Goal: Task Accomplishment & Management: Use online tool/utility

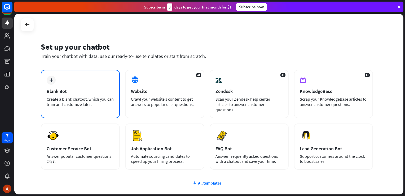
click at [76, 84] on div "plus Blank Bot Create a blank chatbot, which you can train and customize later." at bounding box center [80, 94] width 79 height 48
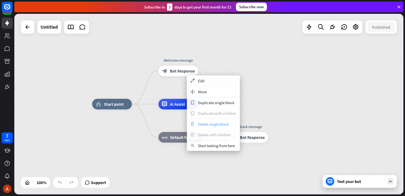
click at [215, 125] on span "Delete single block" at bounding box center [213, 123] width 31 height 5
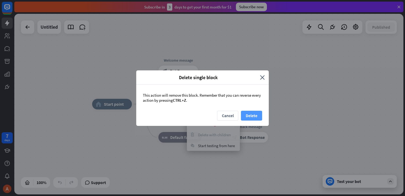
click at [249, 116] on button "Delete" at bounding box center [251, 116] width 21 height 10
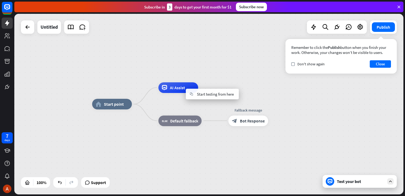
click at [273, 90] on div "home_2 Start point AI Assist block_fallback Default fallback Fallback message b…" at bounding box center [208, 104] width 389 height 180
click at [272, 69] on div "home_2 Start point AI Assist block_fallback Default fallback Fallback message b…" at bounding box center [208, 104] width 389 height 180
drag, startPoint x: 291, startPoint y: 63, endPoint x: 305, endPoint y: 64, distance: 13.6
click at [292, 64] on label "check" at bounding box center [292, 63] width 3 height 3
drag, startPoint x: 384, startPoint y: 62, endPoint x: 363, endPoint y: 75, distance: 25.2
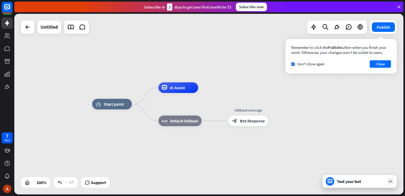
click at [384, 62] on button "Close" at bounding box center [380, 63] width 21 height 7
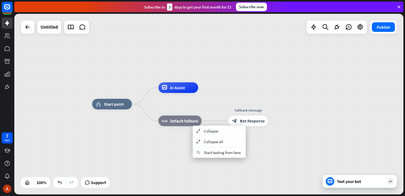
click at [312, 107] on div "home_2 Start point AI Assist block_fallback Default fallback Fallback message b…" at bounding box center [286, 194] width 389 height 180
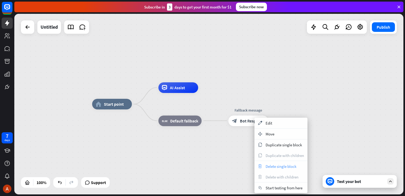
click at [269, 165] on span "Delete single block" at bounding box center [281, 166] width 31 height 5
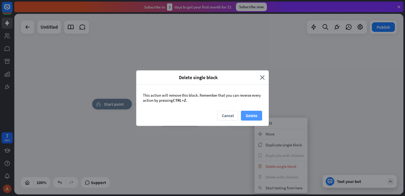
click at [261, 118] on button "Delete" at bounding box center [251, 116] width 21 height 10
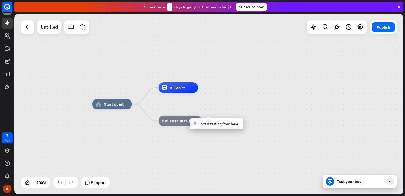
drag, startPoint x: 190, startPoint y: 144, endPoint x: 188, endPoint y: 137, distance: 7.5
click at [192, 149] on div "home_2 Start point AI Assist plus block_fallback Default fallback" at bounding box center [286, 194] width 389 height 180
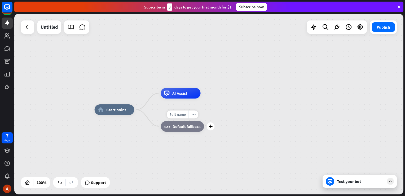
click at [193, 114] on icon "more_horiz" at bounding box center [193, 114] width 4 height 4
drag, startPoint x: 179, startPoint y: 129, endPoint x: 228, endPoint y: 111, distance: 52.1
drag, startPoint x: 179, startPoint y: 131, endPoint x: 198, endPoint y: 124, distance: 19.9
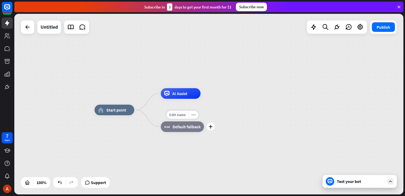
click at [198, 124] on div "block_fallback Default fallback" at bounding box center [182, 126] width 43 height 11
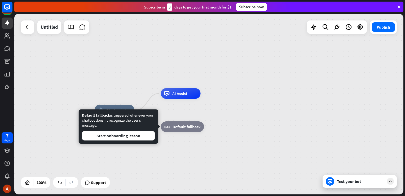
click at [214, 100] on div "home_2 Start point AI Assist block_fallback Default fallback" at bounding box center [208, 104] width 389 height 180
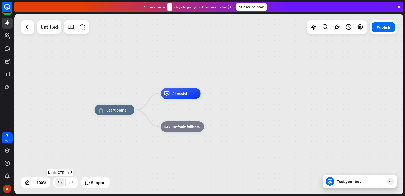
click at [61, 184] on icon at bounding box center [59, 181] width 5 height 5
click at [61, 184] on div at bounding box center [208, 104] width 389 height 180
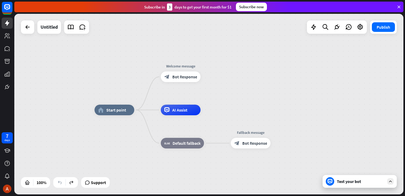
click at [61, 184] on icon at bounding box center [59, 181] width 5 height 5
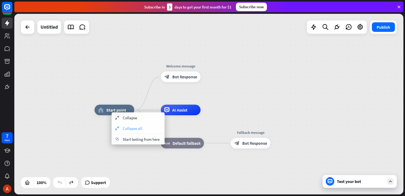
click at [142, 128] on span "Collapse all" at bounding box center [132, 128] width 19 height 5
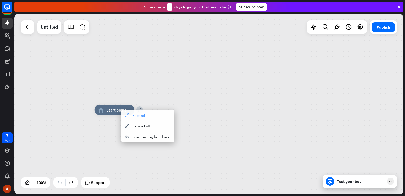
click at [152, 116] on div "expand Expand" at bounding box center [147, 115] width 53 height 11
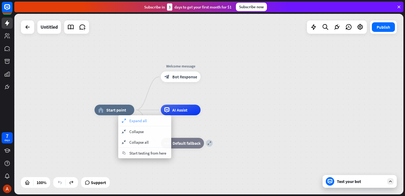
click at [143, 117] on div "expand Expand all" at bounding box center [144, 120] width 53 height 11
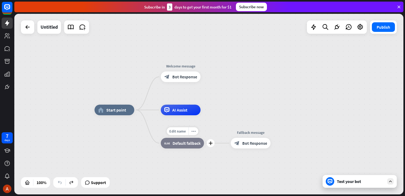
drag, startPoint x: 169, startPoint y: 112, endPoint x: 180, endPoint y: 105, distance: 13.3
drag, startPoint x: 184, startPoint y: 112, endPoint x: 198, endPoint y: 104, distance: 16.3
click at [198, 104] on div "Edit name more_horiz plus AI Assist" at bounding box center [181, 109] width 40 height 11
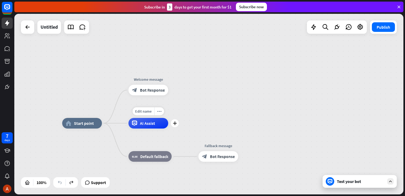
drag, startPoint x: 198, startPoint y: 104, endPoint x: 173, endPoint y: 117, distance: 28.2
click at [168, 118] on div "Edit name more_horiz plus AI Assist" at bounding box center [149, 123] width 40 height 11
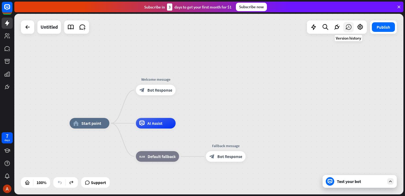
click at [346, 24] on icon at bounding box center [348, 27] width 7 height 7
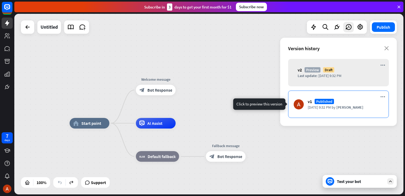
click at [354, 111] on div "v1 Published [DATE] 9:32 PM by [PERSON_NAME]" at bounding box center [338, 103] width 101 height 27
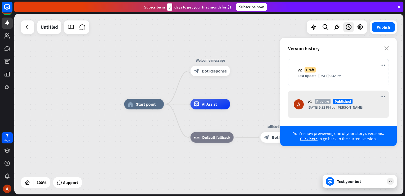
click at [255, 93] on div "home_2 Start point Welcome message block_bot_response Bot Response AI Assist bl…" at bounding box center [208, 104] width 389 height 180
click at [385, 47] on icon "close" at bounding box center [386, 48] width 5 height 4
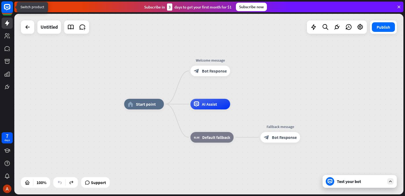
click at [8, 7] on icon at bounding box center [7, 6] width 3 height 1
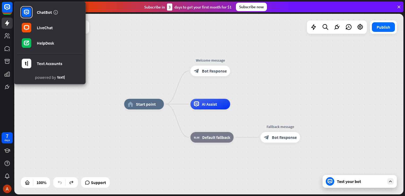
click at [82, 105] on div "home_2 Start point Welcome message block_bot_response Bot Response AI Assist bl…" at bounding box center [208, 104] width 389 height 180
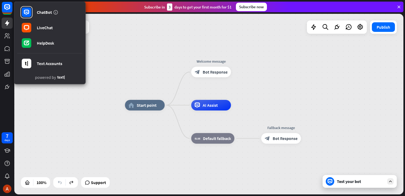
click at [52, 135] on div "home_2 Start point Welcome message block_bot_response Bot Response AI Assist bl…" at bounding box center [208, 104] width 389 height 180
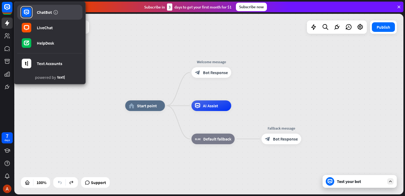
click at [41, 14] on div "ChatBot" at bounding box center [44, 12] width 15 height 5
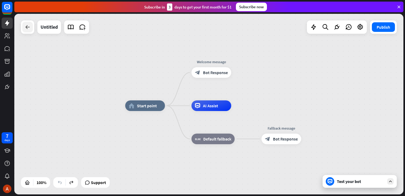
click at [28, 28] on icon at bounding box center [27, 27] width 6 height 6
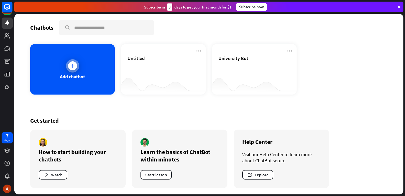
click at [70, 65] on icon at bounding box center [72, 65] width 5 height 5
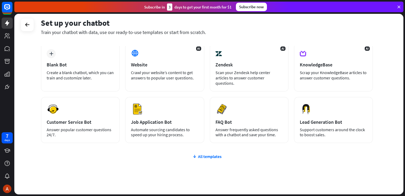
scroll to position [38, 0]
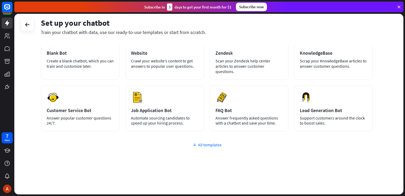
click at [201, 142] on div "All templates" at bounding box center [207, 144] width 332 height 5
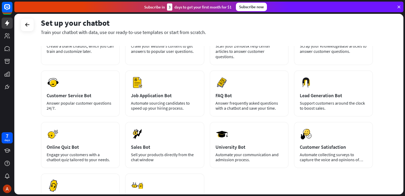
scroll to position [80, 0]
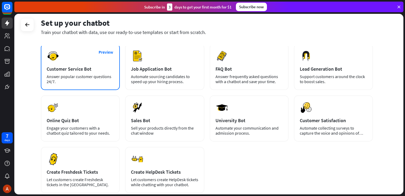
click at [102, 67] on div "Customer Service Bot" at bounding box center [80, 69] width 67 height 6
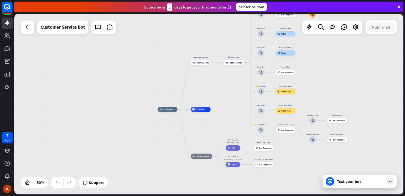
drag, startPoint x: 209, startPoint y: 66, endPoint x: 224, endPoint y: 81, distance: 21.2
click at [224, 81] on div "home_2 Start point Welcome message block_bot_response Bot Response 🔙 Main menu …" at bounding box center [208, 104] width 389 height 180
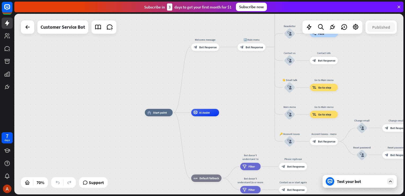
click at [237, 120] on div "home_2 Start point Welcome message block_bot_response Bot Response 🔙 Main menu …" at bounding box center [281, 175] width 272 height 126
drag, startPoint x: 210, startPoint y: 118, endPoint x: 221, endPoint y: 113, distance: 11.5
click at [235, 75] on div "home_2 Start point Welcome message block_bot_response Bot Response 🔙 Main menu …" at bounding box center [208, 104] width 389 height 180
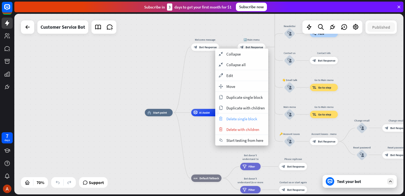
click at [247, 120] on span "Delete single block" at bounding box center [241, 118] width 31 height 5
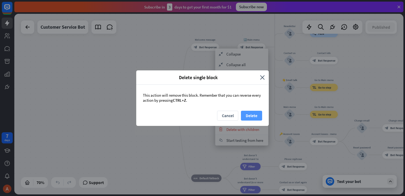
click at [249, 116] on button "Delete" at bounding box center [251, 116] width 21 height 10
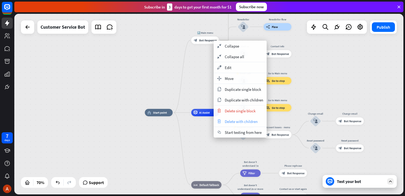
click at [244, 117] on div "trash Delete with children" at bounding box center [240, 121] width 53 height 11
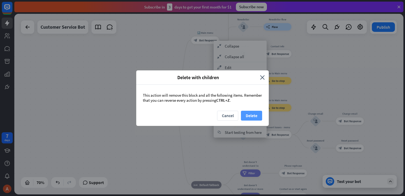
click at [244, 117] on button "Delete" at bounding box center [251, 116] width 21 height 10
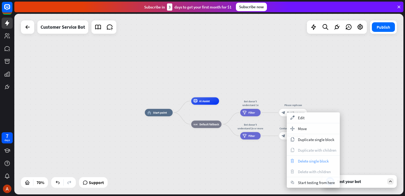
click at [312, 161] on span "Delete single block" at bounding box center [313, 160] width 31 height 5
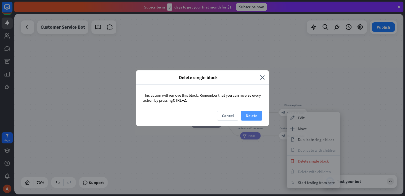
click at [250, 115] on button "Delete" at bounding box center [251, 116] width 21 height 10
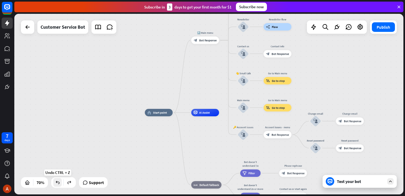
click at [60, 184] on div at bounding box center [57, 182] width 8 height 8
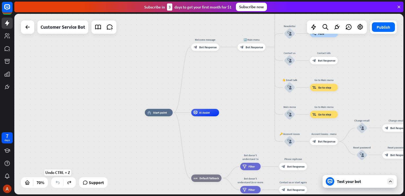
click at [60, 184] on div at bounding box center [57, 182] width 8 height 8
click at [70, 182] on icon at bounding box center [69, 181] width 5 height 5
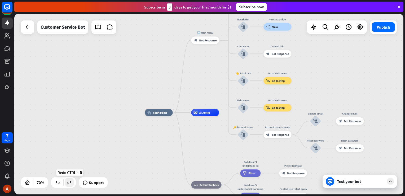
click at [70, 182] on icon at bounding box center [69, 181] width 5 height 5
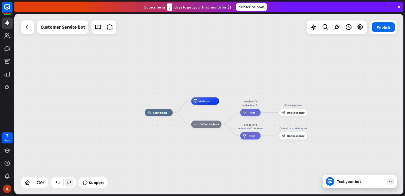
click at [70, 182] on icon at bounding box center [69, 181] width 5 height 5
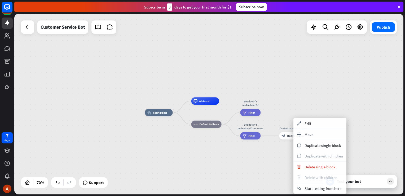
click at [314, 177] on span "Delete with children" at bounding box center [321, 177] width 33 height 5
click at [313, 165] on span "Delete single block" at bounding box center [320, 166] width 31 height 5
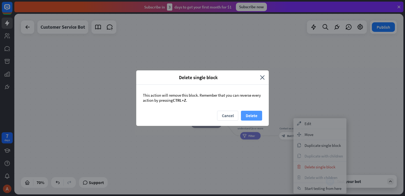
click at [254, 117] on button "Delete" at bounding box center [251, 116] width 21 height 10
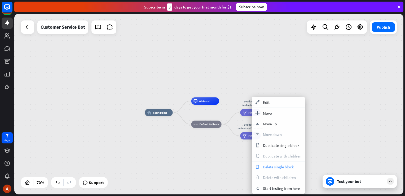
click at [272, 168] on span "Delete single block" at bounding box center [278, 166] width 31 height 5
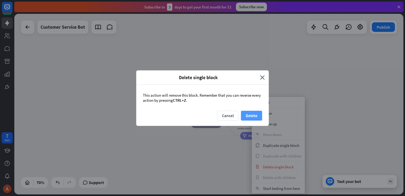
click at [252, 114] on button "Delete" at bounding box center [251, 116] width 21 height 10
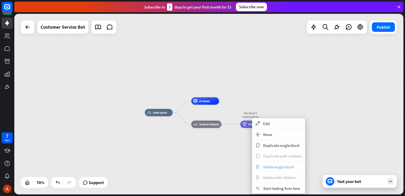
click at [280, 168] on span "Delete single block" at bounding box center [278, 166] width 31 height 5
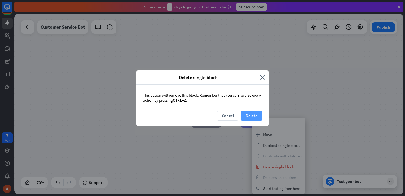
click at [250, 115] on button "Delete" at bounding box center [251, 116] width 21 height 10
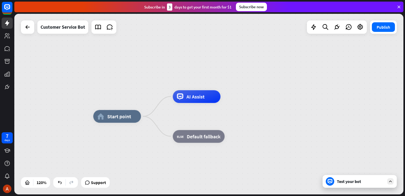
drag, startPoint x: 165, startPoint y: 158, endPoint x: 167, endPoint y: 177, distance: 18.1
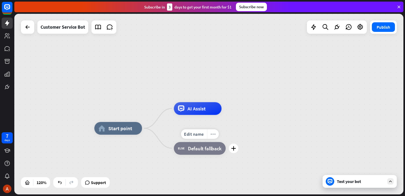
click at [212, 134] on icon "more_horiz" at bounding box center [212, 133] width 5 height 5
click at [236, 142] on div "chat Start testing from here" at bounding box center [238, 139] width 53 height 11
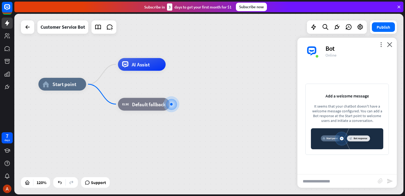
click at [200, 73] on div "home_2 Start point AI Assist Edit name more_horiz block_fallback Default fallba…" at bounding box center [208, 104] width 389 height 180
click at [390, 44] on icon "close" at bounding box center [389, 44] width 5 height 5
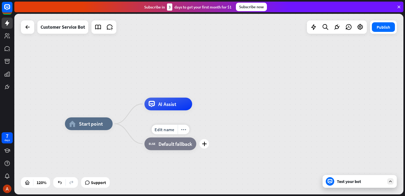
drag, startPoint x: 195, startPoint y: 105, endPoint x: 208, endPoint y: 126, distance: 24.9
click at [196, 137] on div "Edit name more_horiz plus block_fallback Default fallback" at bounding box center [170, 143] width 52 height 13
click at [102, 112] on div "more_horiz" at bounding box center [102, 109] width 12 height 10
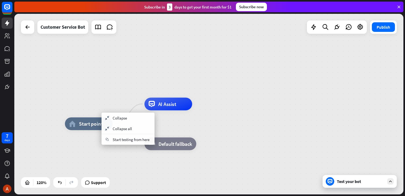
click at [112, 95] on div "home_2 Start point AI Assist block_fallback Default fallback" at bounding box center [208, 104] width 389 height 180
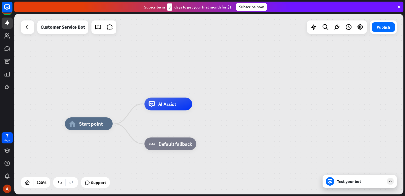
drag, startPoint x: 204, startPoint y: 146, endPoint x: 214, endPoint y: 138, distance: 12.4
click at [119, 123] on icon "plus" at bounding box center [120, 123] width 5 height 5
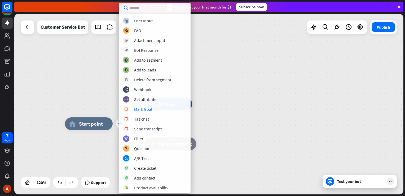
click at [246, 112] on div "plus home_2 Start point AI Assist block_fallback Default fallback" at bounding box center [208, 104] width 389 height 180
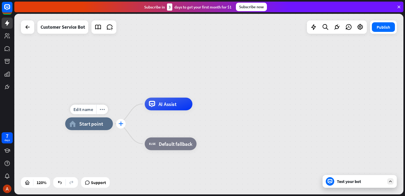
click at [121, 123] on icon "plus" at bounding box center [120, 123] width 5 height 5
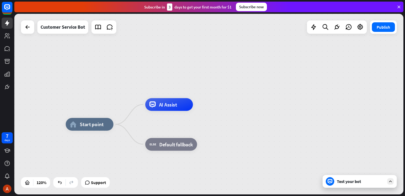
drag, startPoint x: 2, startPoint y: 0, endPoint x: 257, endPoint y: 41, distance: 257.8
click at [257, 41] on div "home_2 Start point AI Assist block_fallback Default fallback" at bounding box center [208, 104] width 389 height 180
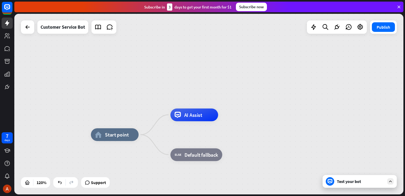
drag, startPoint x: 120, startPoint y: 60, endPoint x: 145, endPoint y: 70, distance: 27.2
click at [145, 70] on div "home_2 Start point AI Assist block_fallback Default fallback" at bounding box center [208, 104] width 389 height 180
click at [147, 134] on icon "plus" at bounding box center [146, 134] width 5 height 5
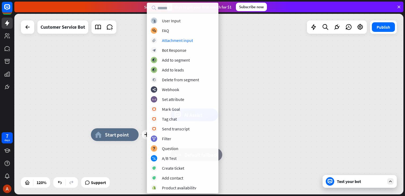
drag, startPoint x: 173, startPoint y: 37, endPoint x: 371, endPoint y: 89, distance: 204.6
click at [372, 89] on div "plus home_2 Start point AI Assist block_fallback Default fallback" at bounding box center [208, 104] width 389 height 180
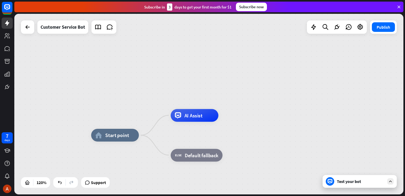
drag, startPoint x: 397, startPoint y: 0, endPoint x: 275, endPoint y: 40, distance: 128.4
click at [275, 40] on div "home_2 Start point AI Assist block_fallback Default fallback" at bounding box center [208, 104] width 389 height 180
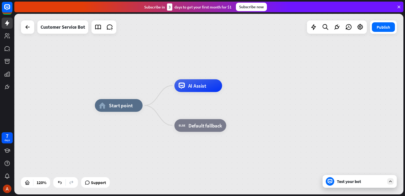
drag, startPoint x: 271, startPoint y: 124, endPoint x: 274, endPoint y: 93, distance: 30.4
click at [274, 93] on div "home_2 Start point AI Assist block_fallback Default fallback" at bounding box center [208, 104] width 389 height 180
click at [150, 108] on div "plus" at bounding box center [151, 105] width 10 height 10
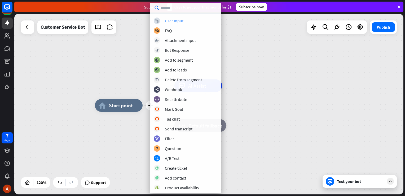
click at [182, 19] on div "User Input" at bounding box center [174, 20] width 19 height 5
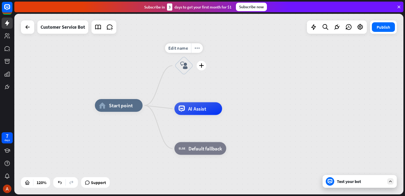
click at [185, 64] on icon "block_user_input" at bounding box center [184, 66] width 8 height 8
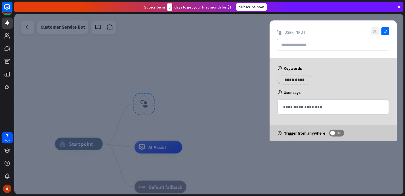
click at [377, 32] on icon "close" at bounding box center [375, 31] width 8 height 8
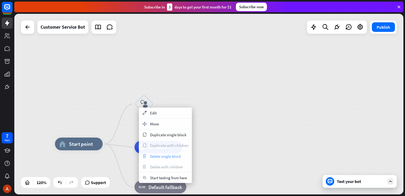
click at [177, 157] on span "Delete single block" at bounding box center [165, 155] width 31 height 5
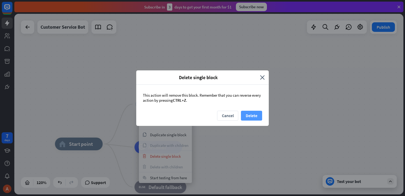
click at [254, 113] on button "Delete" at bounding box center [251, 116] width 21 height 10
